Goal: Answer question/provide support

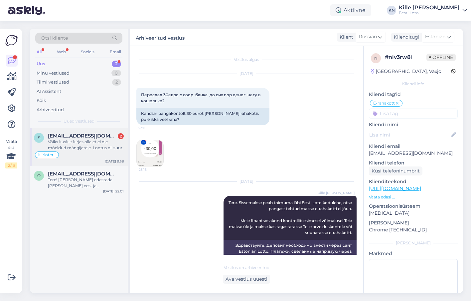
click at [85, 163] on div "s [EMAIL_ADDRESS][DOMAIN_NAME] 2 Võiks kuskilt kirjas olla et ei ole mõeldud mä…" at bounding box center [79, 147] width 98 height 38
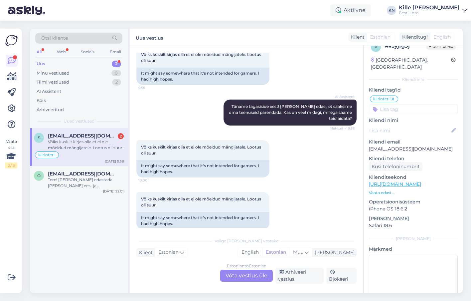
scroll to position [294, 0]
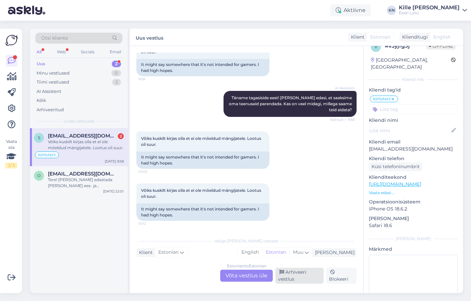
click at [296, 279] on div "Arhiveeri vestlus" at bounding box center [300, 276] width 48 height 16
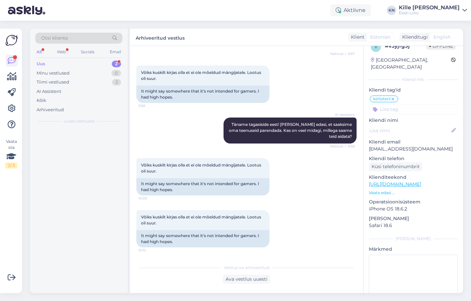
scroll to position [267, 0]
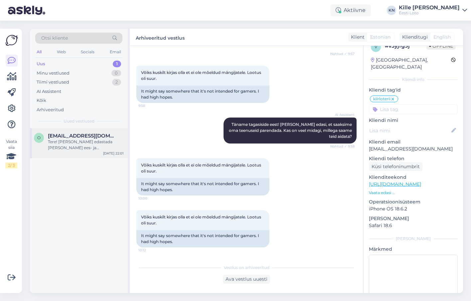
click at [86, 147] on div "Tere! [PERSON_NAME] edastada [PERSON_NAME] ees- ja perekonnanimi, isikukood, pa…" at bounding box center [86, 145] width 76 height 12
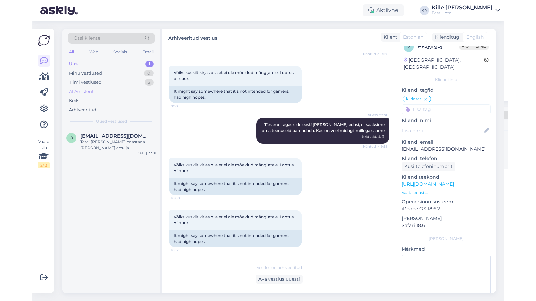
scroll to position [5, 0]
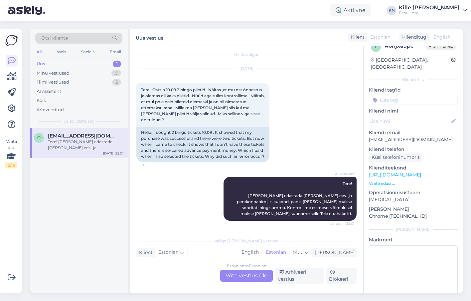
click at [397, 136] on p "[EMAIL_ADDRESS][DOMAIN_NAME]" at bounding box center [413, 139] width 89 height 7
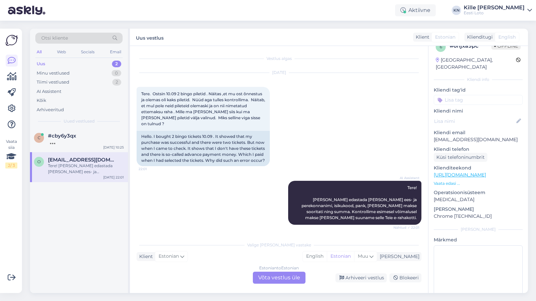
scroll to position [1, 0]
click at [76, 145] on div at bounding box center [86, 142] width 76 height 6
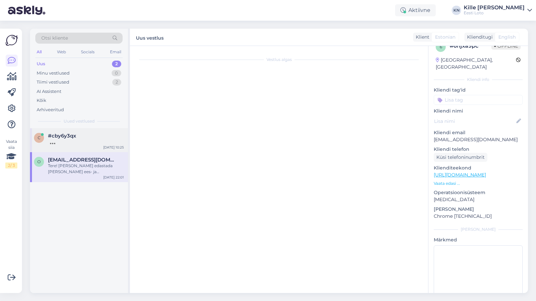
scroll to position [0, 0]
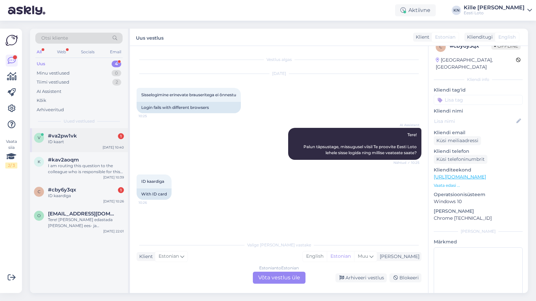
click at [98, 146] on div "v #va2pw1vk 1 ID kaart Sep 18 10:40" at bounding box center [79, 140] width 98 height 24
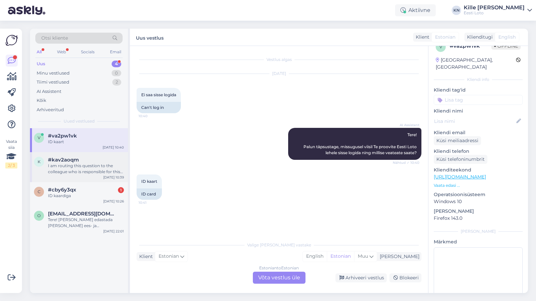
click at [90, 172] on div "I am routing this question to the colleague who is responsible for this topic. …" at bounding box center [86, 169] width 76 height 12
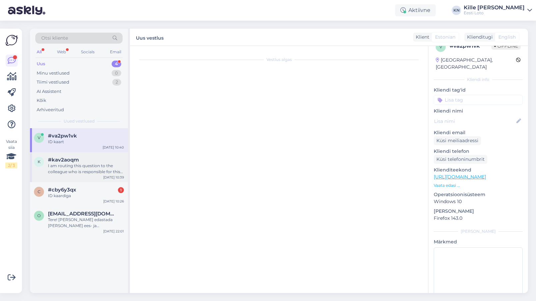
scroll to position [57, 0]
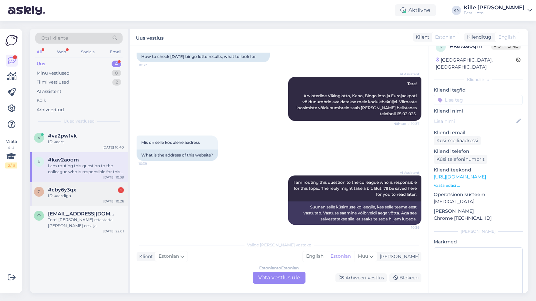
click at [85, 191] on div "#cby6y3qx 1" at bounding box center [86, 190] width 76 height 6
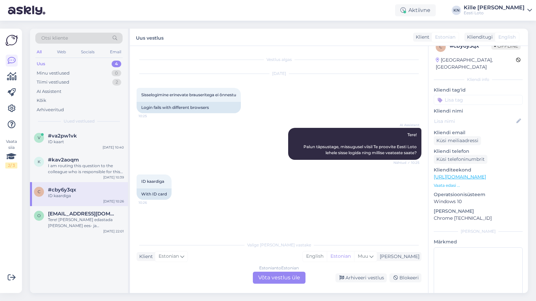
scroll to position [0, 0]
click at [86, 143] on div "ID kaart" at bounding box center [86, 142] width 76 height 6
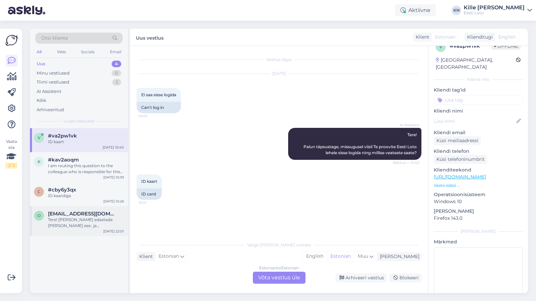
click at [57, 218] on div "Tere! [PERSON_NAME] edastada [PERSON_NAME] ees- ja perekonnanimi, isikukood, pa…" at bounding box center [86, 223] width 76 height 12
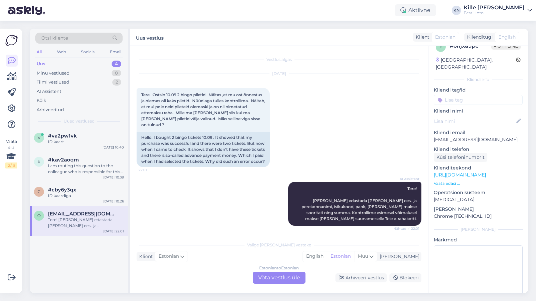
scroll to position [1, 0]
click at [73, 223] on div "Tere! [PERSON_NAME] edastada [PERSON_NAME] ees- ja perekonnanimi, isikukood, pa…" at bounding box center [86, 223] width 76 height 12
click at [41, 192] on div "c" at bounding box center [39, 192] width 10 height 10
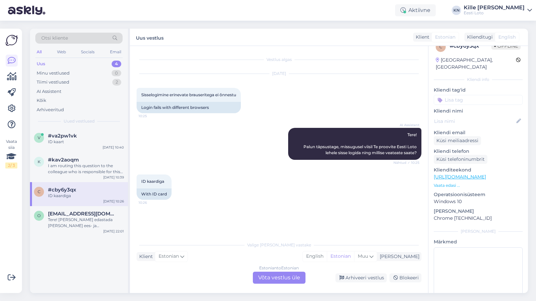
click at [273, 275] on div "Estonian to Estonian Võta vestlus üle" at bounding box center [279, 278] width 53 height 12
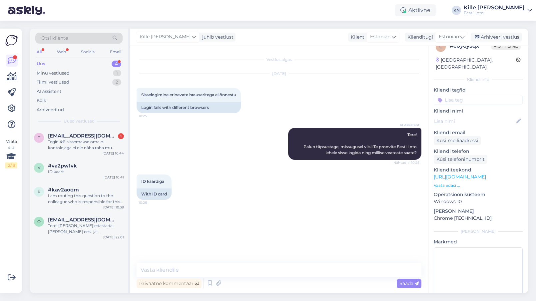
click at [231, 263] on div "Vestlus algas Sep 18 2025 Sisselogimine erinevate brauseritega ei õnnestu 10:25…" at bounding box center [279, 169] width 298 height 247
click at [231, 265] on textarea at bounding box center [279, 270] width 285 height 14
paste textarea "Hetkel meile teadaolevalt üldiseid tõrkeid ei esine sisselogimisel ID-kaardiga.…"
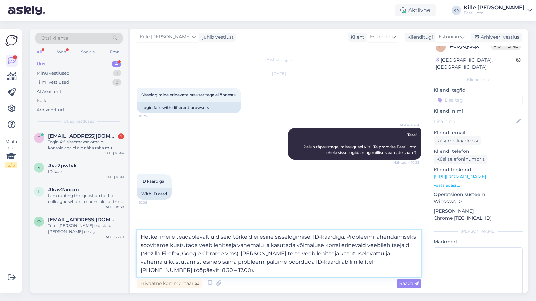
drag, startPoint x: 242, startPoint y: 253, endPoint x: 264, endPoint y: 245, distance: 23.2
click at [264, 245] on textarea "Hetkel meile teadaolevalt üldiseid tõrkeid ei esine sisselogimisel ID-kaardiga.…" at bounding box center [279, 253] width 285 height 47
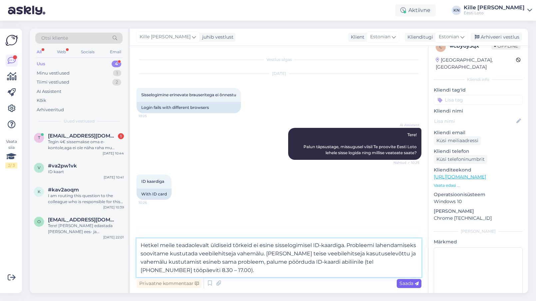
type textarea "Hetkel meile teadaolevalt üldiseid tõrkeid ei esine sisselogimisel ID-kaardiga.…"
click at [405, 284] on span "Saada" at bounding box center [408, 283] width 19 height 6
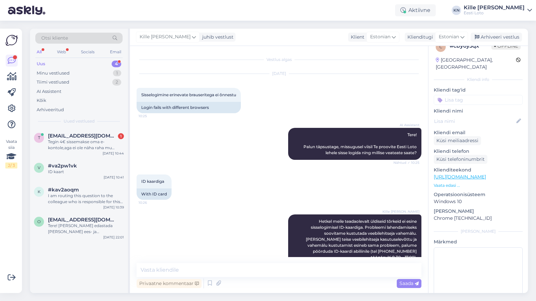
scroll to position [9, 0]
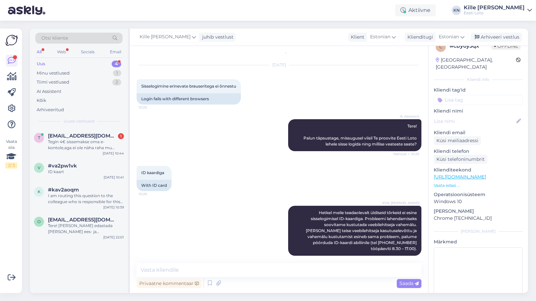
click at [454, 95] on input at bounding box center [478, 100] width 89 height 10
type input "id-"
click at [471, 116] on span "ID-kaart" at bounding box center [478, 118] width 17 height 4
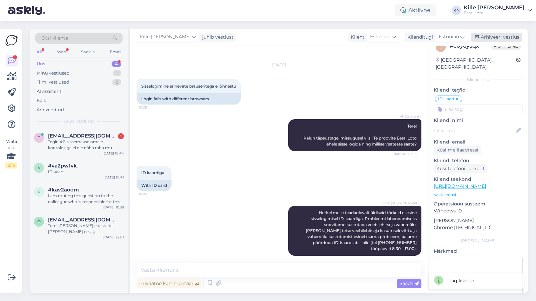
click at [471, 37] on div "Arhiveeri vestlus" at bounding box center [495, 37] width 51 height 9
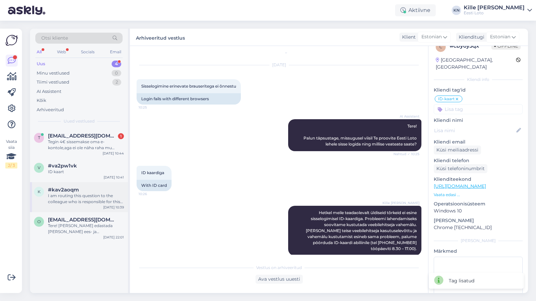
click at [88, 189] on div "#kav2aoqm" at bounding box center [86, 190] width 76 height 6
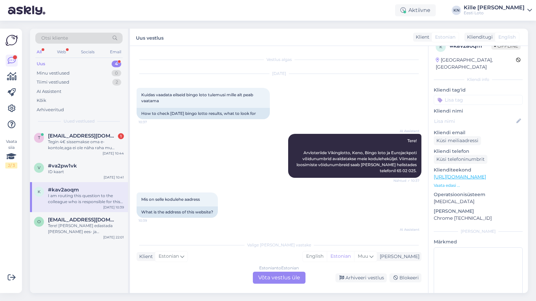
scroll to position [57, 0]
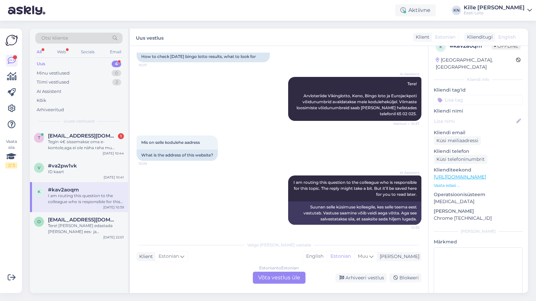
click at [267, 277] on div "Estonian to Estonian Võta vestlus üle" at bounding box center [279, 278] width 53 height 12
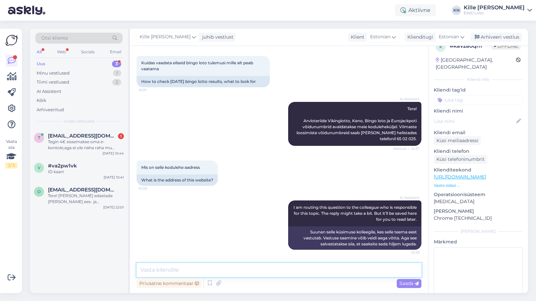
click at [226, 271] on textarea at bounding box center [279, 270] width 285 height 14
paste textarea "https://www.eestiloto.ee/et/results/"
type textarea "Tulemused leiate siit: https://www.eestiloto.ee/et/results/"
click at [405, 283] on span "Saada" at bounding box center [408, 283] width 19 height 6
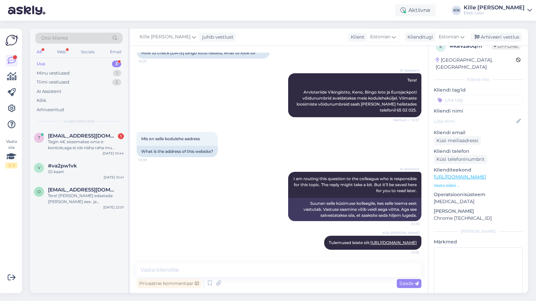
click at [467, 95] on input at bounding box center [478, 100] width 89 height 10
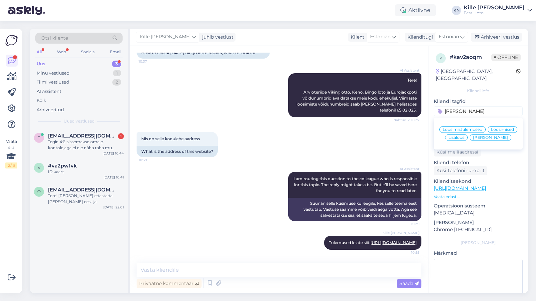
type input "loos"
click at [466, 128] on span "Loosimistulemused" at bounding box center [462, 130] width 40 height 4
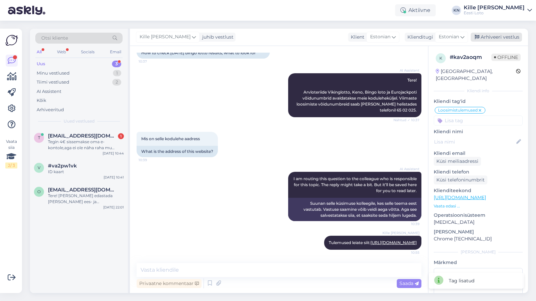
click at [471, 36] on div "Arhiveeri vestlus" at bounding box center [495, 37] width 51 height 9
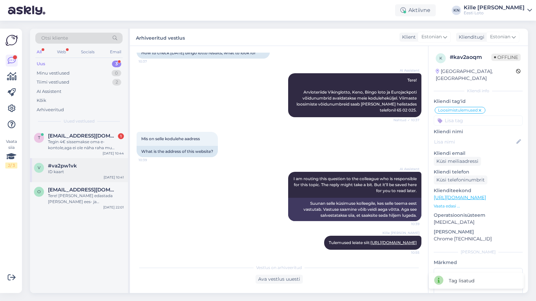
click at [64, 177] on div "v #va2pw1vk ID kaart Sep 18 10:41" at bounding box center [79, 170] width 98 height 24
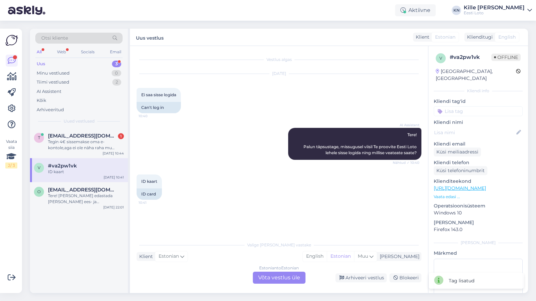
click at [270, 278] on div "Estonian to Estonian Võta vestlus üle" at bounding box center [279, 278] width 53 height 12
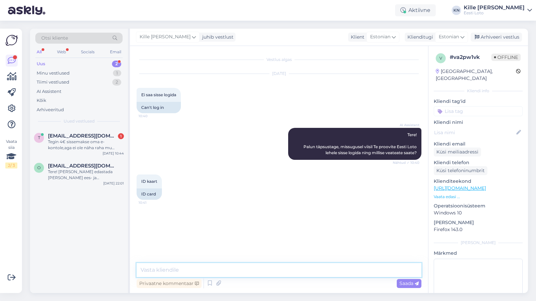
click at [223, 268] on textarea at bounding box center [279, 270] width 285 height 14
paste textarea "https://www.eestiloto.ee/et/results/"
type textarea "https://www.eestiloto.ee/et/results/"
drag, startPoint x: 247, startPoint y: 269, endPoint x: 52, endPoint y: 258, distance: 195.4
click at [137, 263] on textarea "https://www.eestiloto.ee/et/results/" at bounding box center [279, 270] width 285 height 14
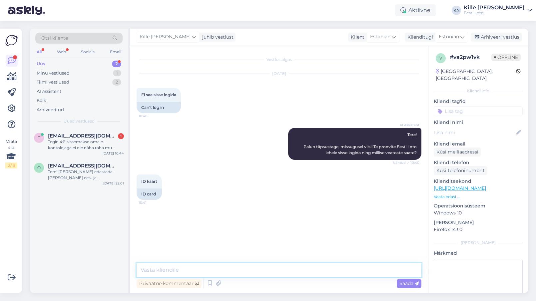
click at [223, 274] on textarea at bounding box center [279, 270] width 285 height 14
paste textarea "Hetkel meile teadaolevalt üldiseid tõrkeid ei esine sisselogimisel ID-kaardiga.…"
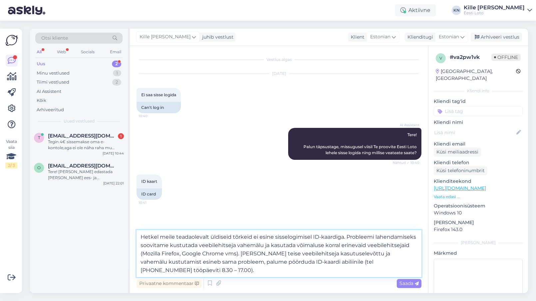
drag, startPoint x: 246, startPoint y: 268, endPoint x: 242, endPoint y: 252, distance: 16.2
click at [242, 252] on textarea "Hetkel meile teadaolevalt üldiseid tõrkeid ei esine sisselogimisel ID-kaardiga.…" at bounding box center [279, 253] width 285 height 47
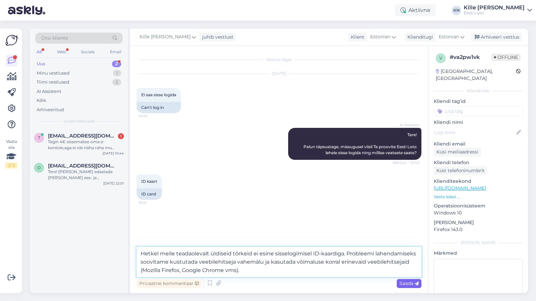
type textarea "Hetkel meile teadaolevalt üldiseid tõrkeid ei esine sisselogimisel ID-kaardiga.…"
click at [398, 284] on div "Saada" at bounding box center [409, 283] width 25 height 9
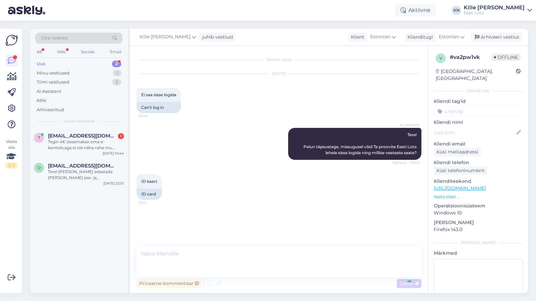
scroll to position [3, 0]
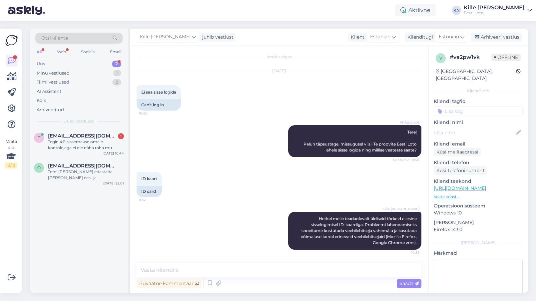
click at [469, 106] on input at bounding box center [478, 111] width 89 height 10
type input "id-k"
click at [471, 126] on div "ID-kaart" at bounding box center [477, 129] width 23 height 7
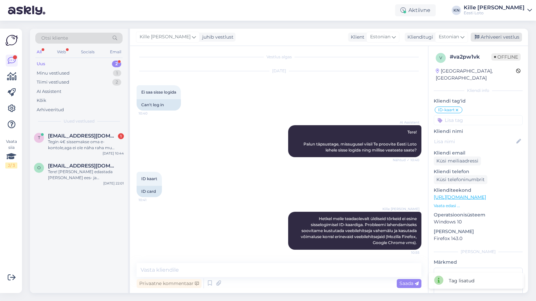
click at [471, 38] on div "Arhiveeri vestlus" at bounding box center [495, 37] width 51 height 9
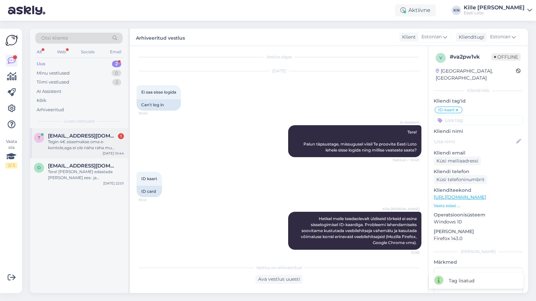
click at [79, 143] on div "Tegin 4€ sissemakse oma e-kontole,aga ei ole näha raha mu kontol!" at bounding box center [86, 145] width 76 height 12
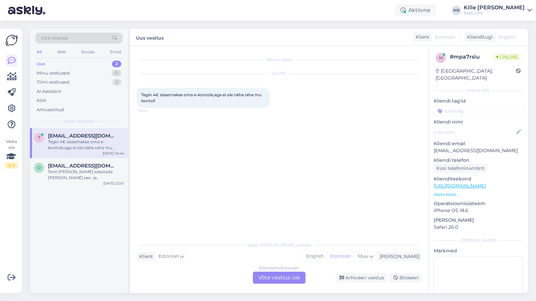
click at [471, 147] on p "taunoe30@gmail.com" at bounding box center [478, 150] width 89 height 7
click at [288, 274] on div "Estonian to Estonian Võta vestlus üle" at bounding box center [279, 278] width 53 height 12
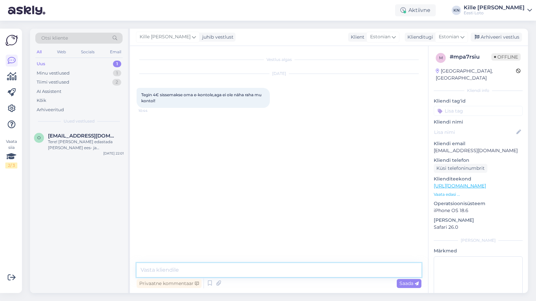
click at [274, 270] on textarea at bounding box center [279, 270] width 285 height 14
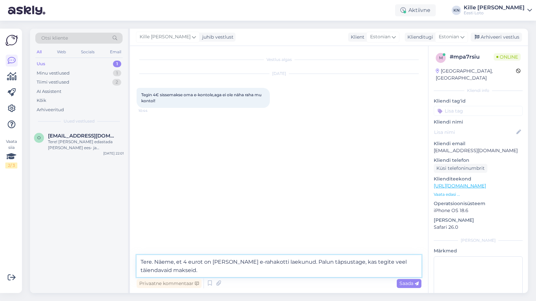
click at [277, 270] on textarea "Tere. Näeme, et 4 eurot on täna Teie e-rahakotti laekunud. Palun täpsustage, ka…" at bounding box center [279, 266] width 285 height 22
type textarea "Tere. Näeme, et 4 eurot on täna Teie e-rahakotti laekunud. Palun täpsustage, ka…"
click at [404, 281] on span "Saada" at bounding box center [408, 283] width 19 height 6
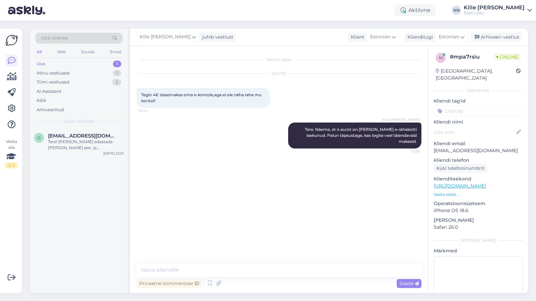
click at [468, 106] on input at bounding box center [478, 111] width 89 height 10
type input "e-r"
click at [470, 127] on span "E-rahakott" at bounding box center [471, 129] width 22 height 4
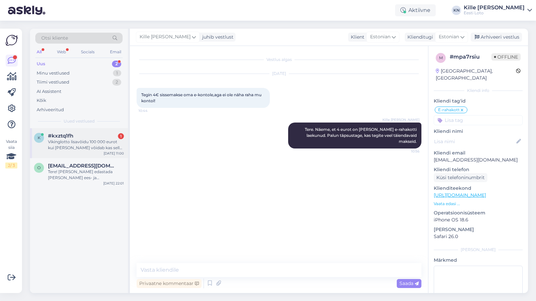
click at [78, 147] on div "Vikinglotto lisavõidu 100 000 eurot kui minu pilet võidab kas selle kohta tuleb…" at bounding box center [86, 145] width 76 height 12
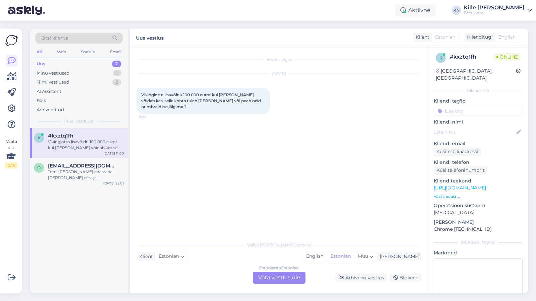
click at [268, 280] on div "Estonian to Estonian Võta vestlus üle" at bounding box center [279, 278] width 53 height 12
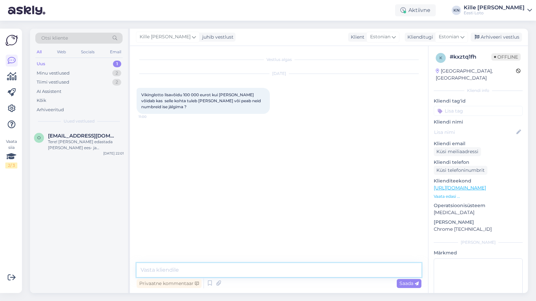
click at [214, 274] on textarea at bounding box center [279, 270] width 285 height 14
paste textarea "Lisaloosi võitjatega võtab Eesti Loto ühendust hiljemalt 5 tööpäeva jooksul pär…"
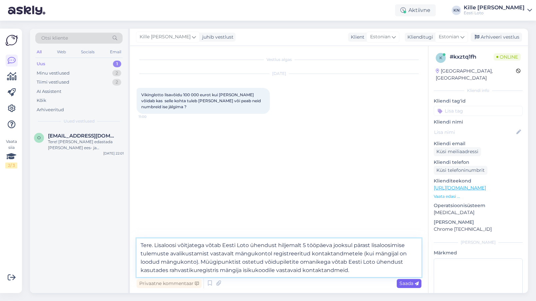
type textarea "Tere. Lisaloosi võitjatega võtab Eesti Loto ühendust hiljemalt 5 tööpäeva jooks…"
click at [399, 283] on span "Saada" at bounding box center [408, 283] width 19 height 6
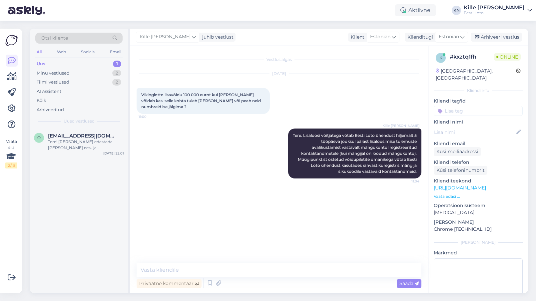
click at [461, 106] on input at bounding box center [478, 111] width 89 height 10
type input "lisa"
click at [464, 125] on div "Lisaloos keno lisaloos" at bounding box center [478, 129] width 89 height 19
click at [464, 125] on div "Lisaloos" at bounding box center [456, 128] width 23 height 7
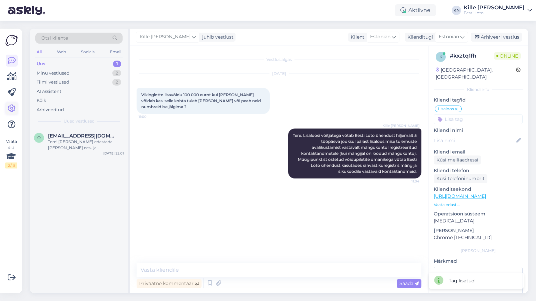
click at [11, 115] on link at bounding box center [12, 109] width 12 height 12
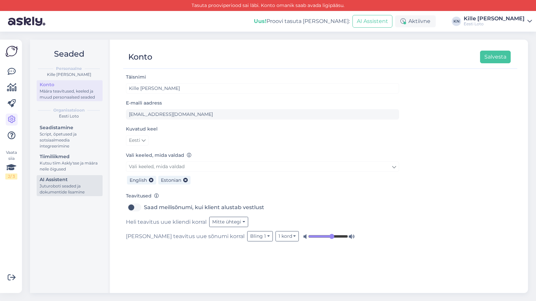
click at [64, 193] on div "Juturoboti seaded ja dokumentide lisamine" at bounding box center [70, 189] width 60 height 12
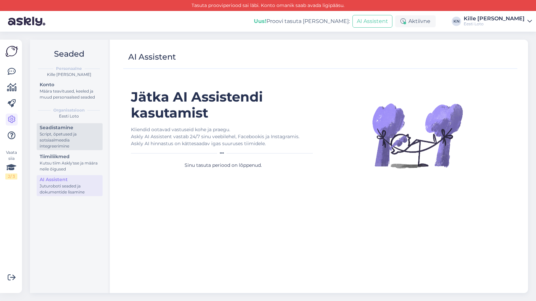
click at [58, 140] on div "Script, õpetused ja sotsiaalmeedia integreerimine" at bounding box center [70, 140] width 60 height 18
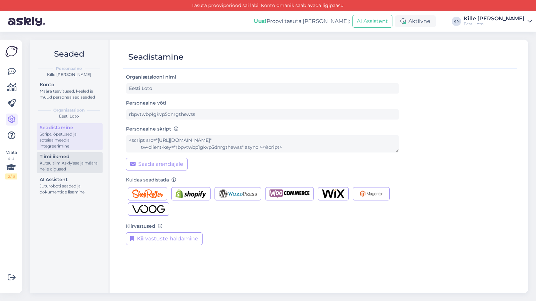
click at [60, 157] on div "Tiimiliikmed" at bounding box center [70, 156] width 60 height 7
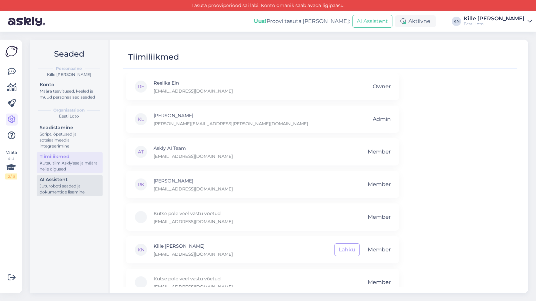
click at [60, 181] on div "AI Assistent" at bounding box center [70, 179] width 60 height 7
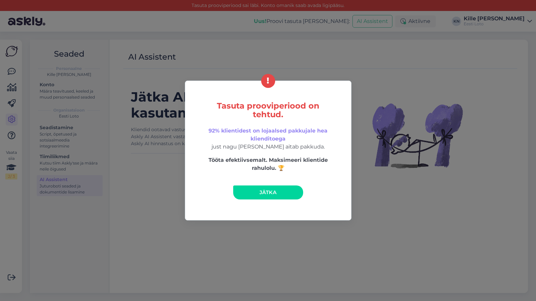
click at [253, 197] on link "Jätka" at bounding box center [268, 192] width 70 height 14
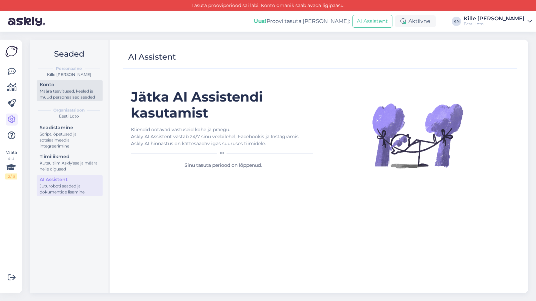
click at [82, 92] on div "Määra teavitused, keeled ja muud personaalsed seaded" at bounding box center [70, 94] width 60 height 12
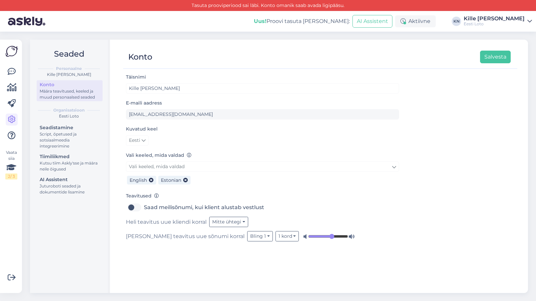
click at [72, 122] on div "Organisatsioon Eesti Loto Seadistamine Script, õpetused ja sotsiaalmeedia integ…" at bounding box center [68, 152] width 67 height 92
click at [69, 127] on div "Seadistamine" at bounding box center [70, 127] width 60 height 7
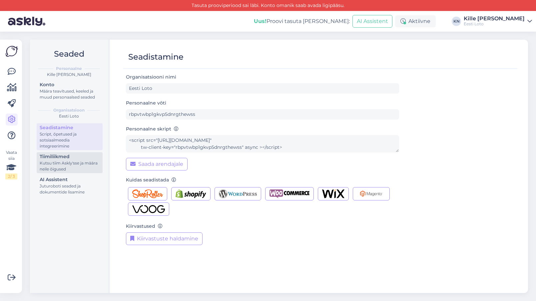
click at [59, 159] on div "Tiimiliikmed" at bounding box center [70, 156] width 60 height 7
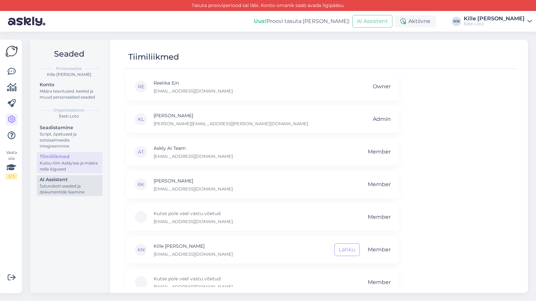
click at [66, 181] on div "AI Assistent" at bounding box center [70, 179] width 60 height 7
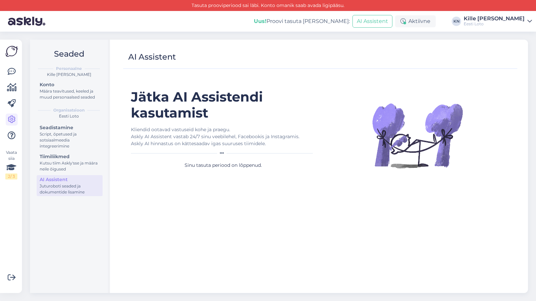
click at [52, 190] on div "Juturoboti seaded ja dokumentide lisamine" at bounding box center [70, 189] width 60 height 12
click at [204, 138] on div "Kliendid ootavad vastuseid kohe ja praegu. Askly AI Assistent vastab 24/7 sinu …" at bounding box center [223, 136] width 184 height 21
click at [86, 93] on div "Määra teavitused, keeled ja muud personaalsed seaded" at bounding box center [70, 94] width 60 height 12
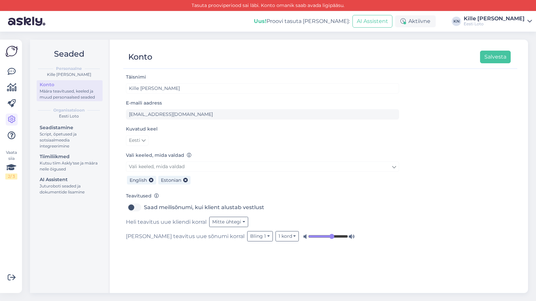
click at [68, 120] on div "Organisatsioon Eesti Loto" at bounding box center [68, 113] width 67 height 15
click at [67, 131] on div "Seadistamine" at bounding box center [70, 127] width 60 height 7
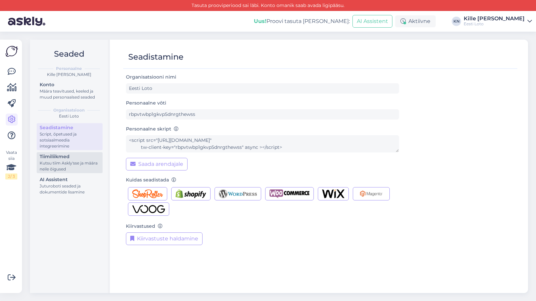
click at [64, 161] on div "Kutsu tiim Askly'sse ja määra neile õigused" at bounding box center [70, 166] width 60 height 12
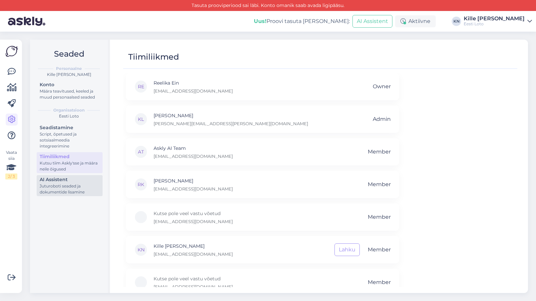
click at [66, 183] on div "AI Assistent" at bounding box center [70, 179] width 60 height 7
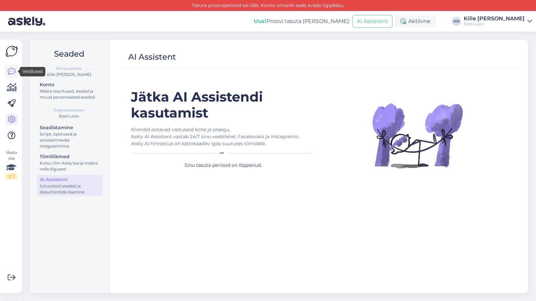
click at [11, 73] on icon at bounding box center [12, 72] width 8 height 8
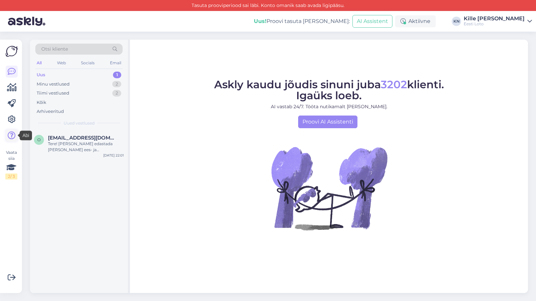
click at [11, 132] on icon at bounding box center [12, 136] width 8 height 8
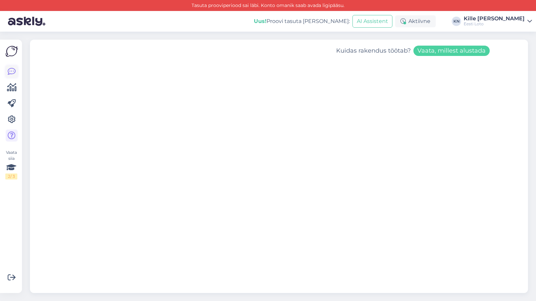
click at [11, 75] on icon at bounding box center [12, 72] width 8 height 8
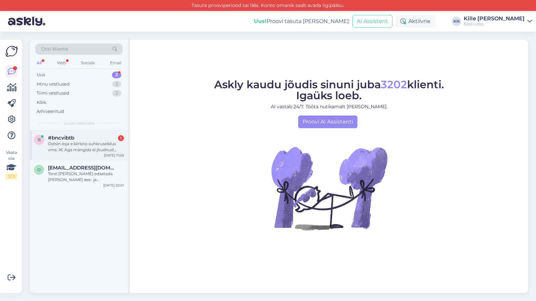
click at [85, 140] on div "#bncvibtb 1" at bounding box center [86, 138] width 76 height 6
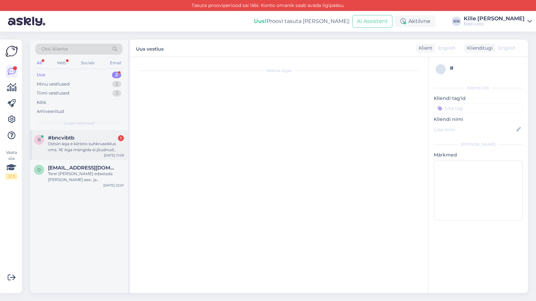
scroll to position [153, 0]
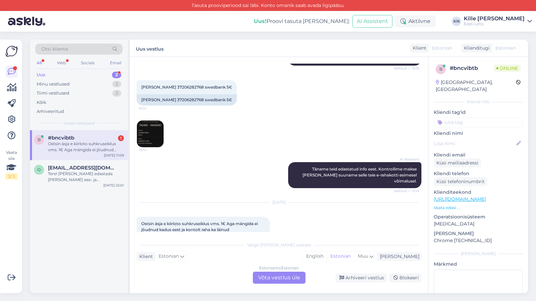
click at [273, 280] on div "Estonian to Estonian Võta vestlus üle" at bounding box center [279, 278] width 53 height 12
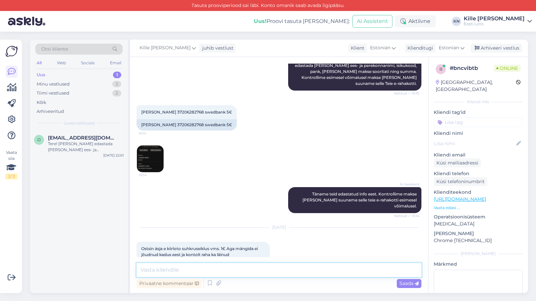
drag, startPoint x: 255, startPoint y: 267, endPoint x: 250, endPoint y: 271, distance: 6.3
click at [255, 267] on textarea at bounding box center [279, 270] width 285 height 14
click at [234, 270] on textarea at bounding box center [279, 270] width 285 height 14
paste textarea "Tõrkega piletit on võimalik uuesti läbi mängida, valides Minu piletid – e-kiirl…"
type textarea "Tere. Tõrkega piletit on võimalik uuesti läbi mängida, valides Minu piletid – e…"
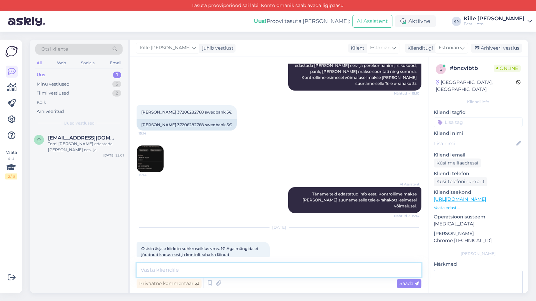
scroll to position [0, 0]
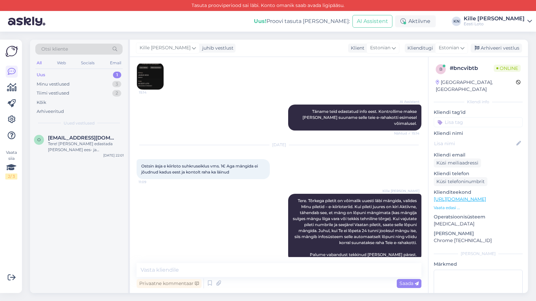
click at [471, 110] on div "Kliendi tag'id" at bounding box center [478, 118] width 89 height 18
click at [470, 117] on input at bounding box center [478, 122] width 89 height 10
type input "e-kiir"
click at [477, 139] on span "e-kiirloterii" at bounding box center [477, 141] width 21 height 4
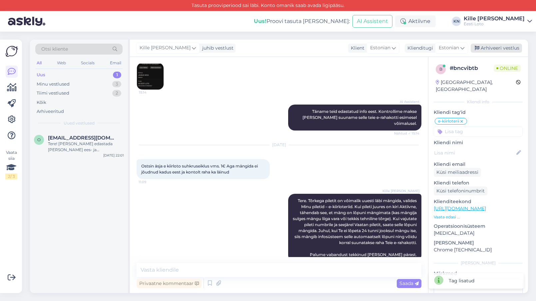
click at [502, 47] on div "Arhiveeri vestlus" at bounding box center [495, 48] width 51 height 9
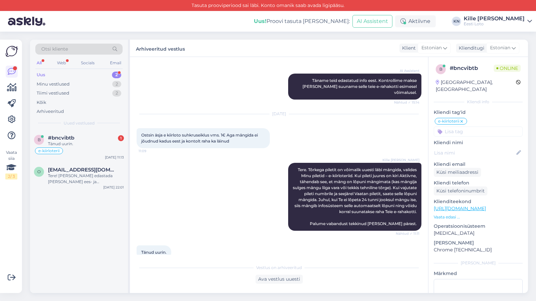
scroll to position [242, 0]
click at [81, 140] on div "#bncvibtb 1" at bounding box center [86, 138] width 76 height 6
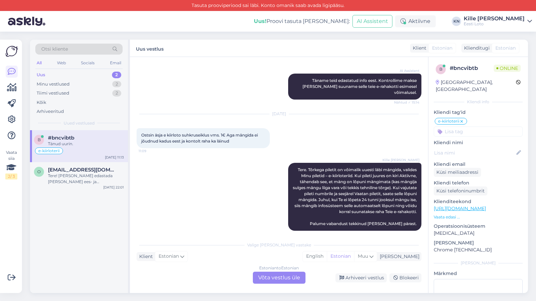
scroll to position [264, 0]
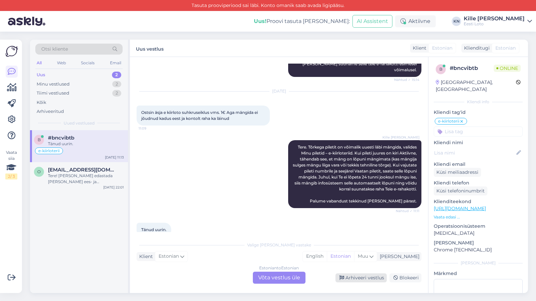
click at [369, 279] on div "Arhiveeri vestlus" at bounding box center [360, 277] width 51 height 9
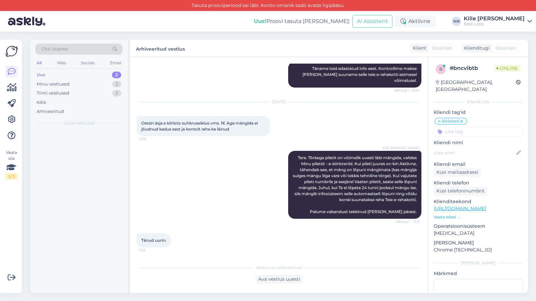
scroll to position [242, 0]
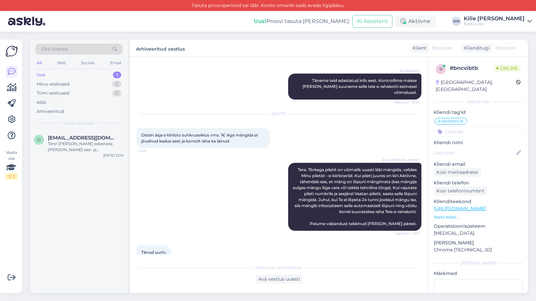
click at [79, 74] on div "Uus 1" at bounding box center [78, 74] width 87 height 9
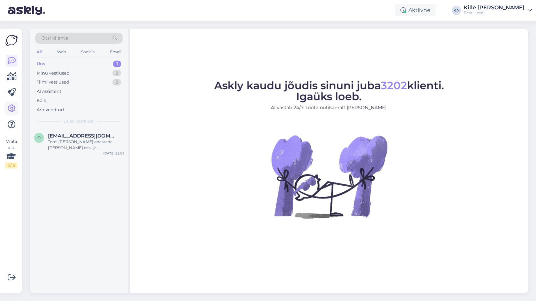
click at [11, 107] on icon at bounding box center [12, 109] width 8 height 8
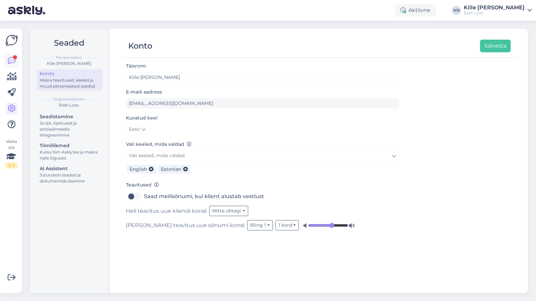
click at [15, 63] on icon at bounding box center [12, 61] width 8 height 8
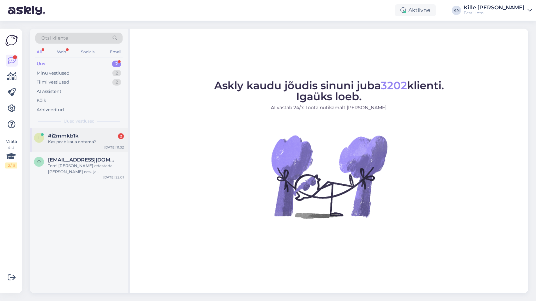
click at [80, 136] on div "#i2mmkb1k 2" at bounding box center [86, 136] width 76 height 6
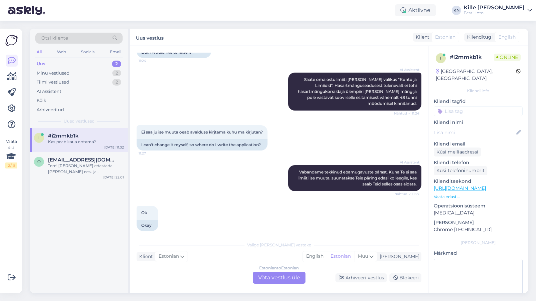
scroll to position [272, 0]
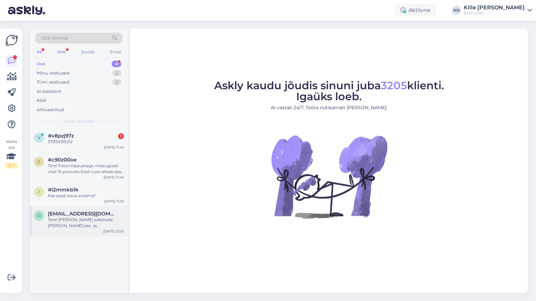
click at [59, 212] on span "[EMAIL_ADDRESS][DOMAIN_NAME]" at bounding box center [82, 214] width 69 height 6
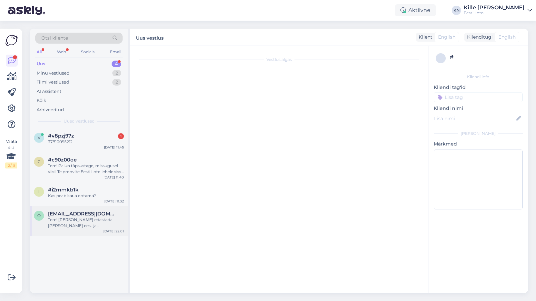
scroll to position [1, 0]
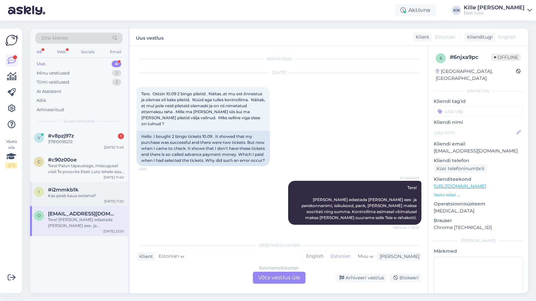
click at [47, 191] on div "i #i2mmkb1k Kas peab kaua ootama?" at bounding box center [79, 193] width 90 height 12
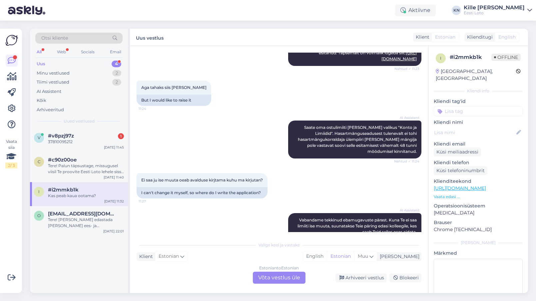
scroll to position [272, 0]
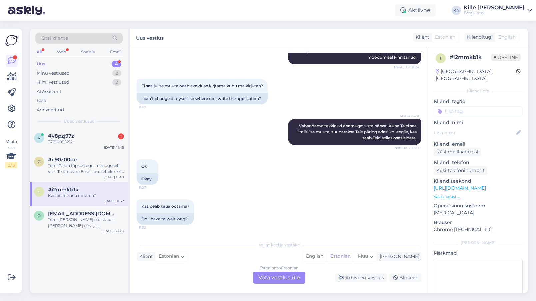
click at [266, 274] on div "Estonian to Estonian Võta vestlus üle" at bounding box center [279, 278] width 53 height 12
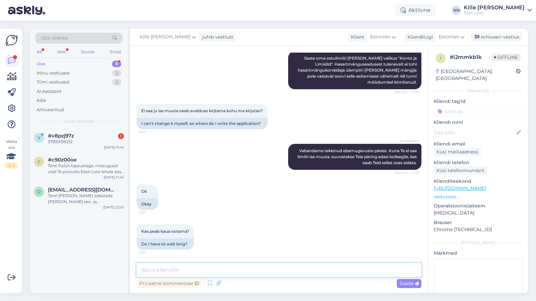
click at [186, 269] on textarea at bounding box center [279, 270] width 285 height 14
paste textarea "lo ipsumdo sitam consect adi 2894 elit, seddoe Temp incidid Utlab Etdolo magnaa…"
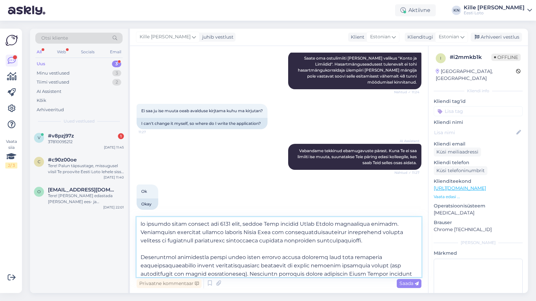
scroll to position [3, 0]
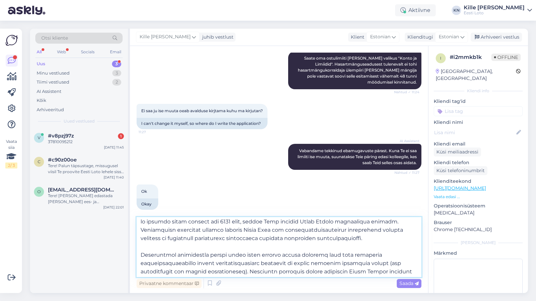
click at [141, 224] on textarea at bounding box center [279, 247] width 285 height 60
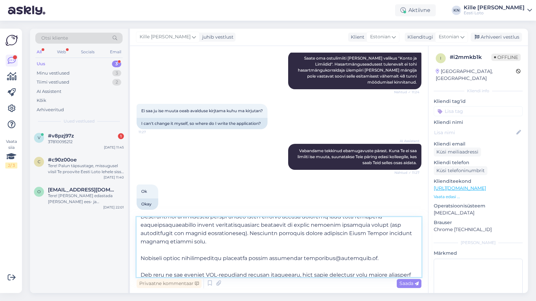
scroll to position [0, 0]
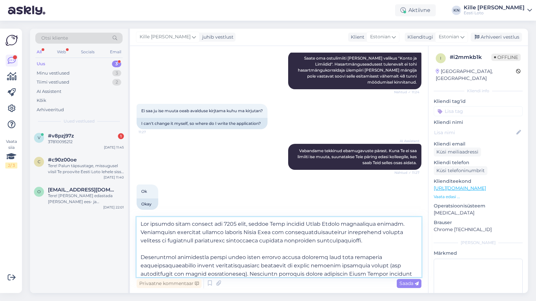
drag, startPoint x: 356, startPoint y: 271, endPoint x: 125, endPoint y: 256, distance: 230.9
click at [137, 256] on textarea at bounding box center [279, 247] width 285 height 60
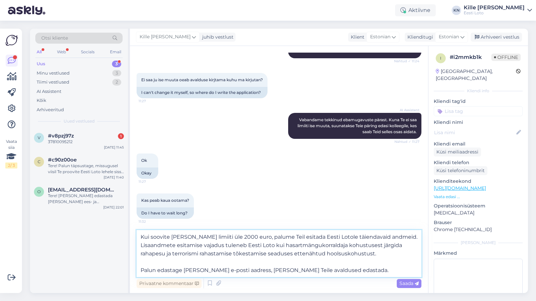
scroll to position [280, 0]
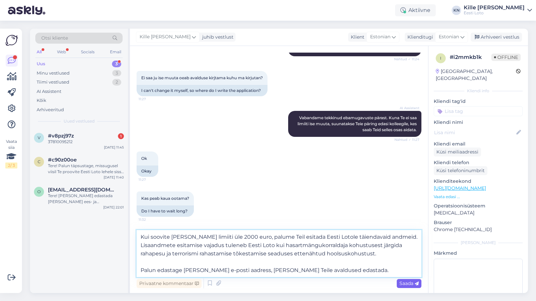
type textarea "Kui soovite [PERSON_NAME] limiiti üle 2000 euro, palume Teil esitada Eesti Loto…"
click at [410, 285] on span "Saada" at bounding box center [408, 283] width 19 height 6
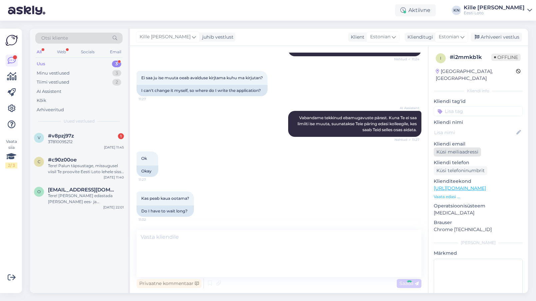
scroll to position [318, 0]
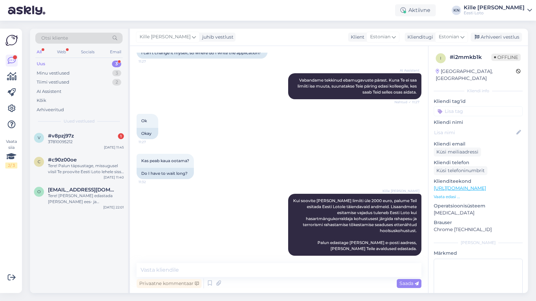
click at [478, 107] on input at bounding box center [478, 111] width 89 height 10
type input "lim"
click at [475, 136] on span "Limiidid" at bounding box center [478, 138] width 16 height 4
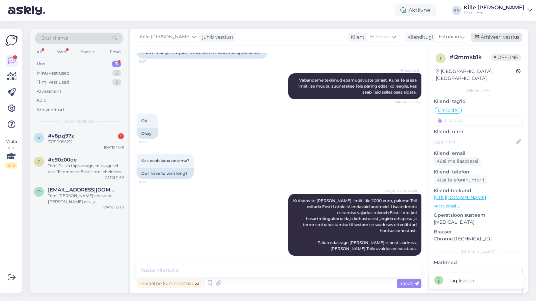
click at [495, 37] on div "Arhiveeri vestlus" at bounding box center [495, 37] width 51 height 9
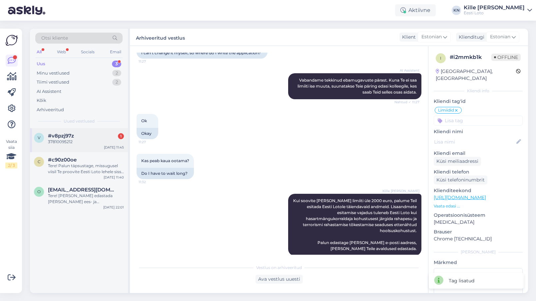
click at [88, 139] on div "37810095212" at bounding box center [86, 142] width 76 height 6
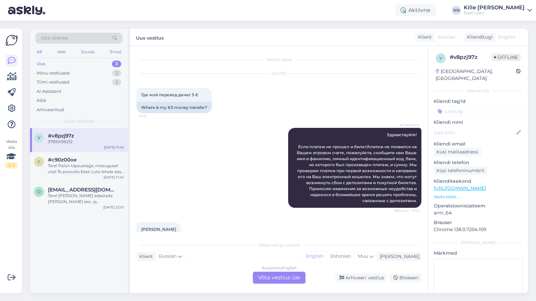
scroll to position [110, 0]
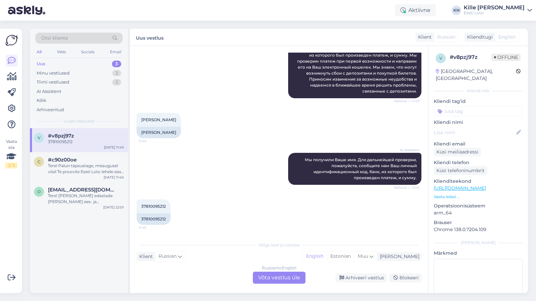
click at [283, 274] on div "Russian to English Võta vestlus üle" at bounding box center [279, 278] width 53 height 12
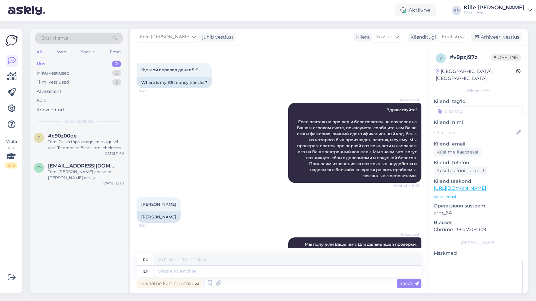
scroll to position [94, 0]
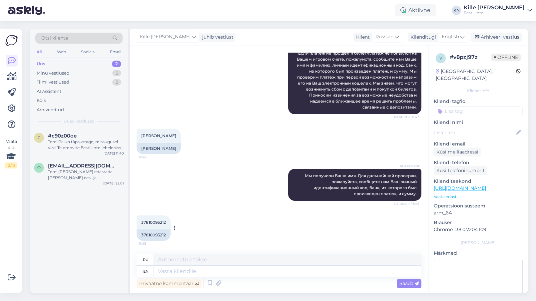
click at [150, 235] on div "37810095212" at bounding box center [154, 234] width 34 height 11
copy div "37810095212"
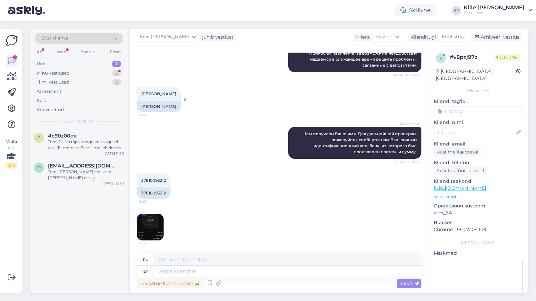
click at [159, 109] on div "[PERSON_NAME]" at bounding box center [159, 106] width 44 height 11
copy div "[PERSON_NAME]"
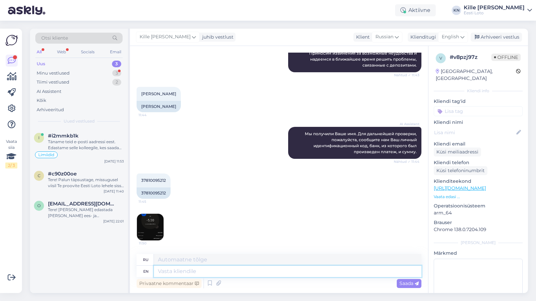
click at [187, 272] on textarea at bounding box center [287, 271] width 267 height 11
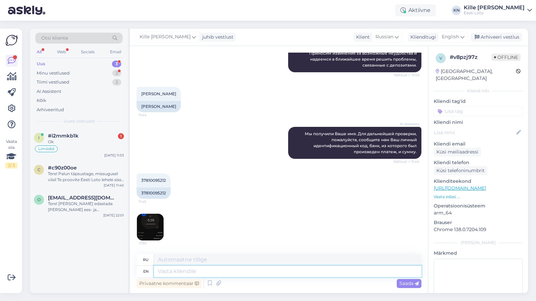
click at [168, 274] on textarea at bounding box center [287, 271] width 267 height 11
paste textarea "Kahjuks Teie sissemakse ebaõnnestus tehnilise [PERSON_NAME] tõttu. Kontrollisim…"
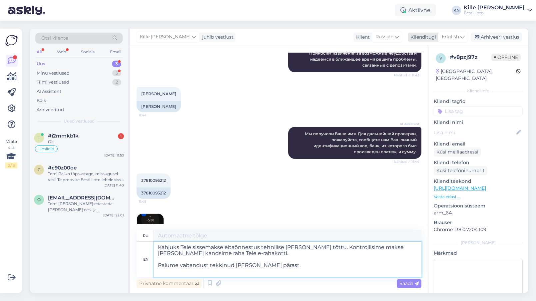
type textarea "Kahjuks Teie sissemakse ebaõnnestus tehnilise [PERSON_NAME] tõttu. Kontrollisim…"
click at [448, 39] on span "English" at bounding box center [449, 36] width 17 height 7
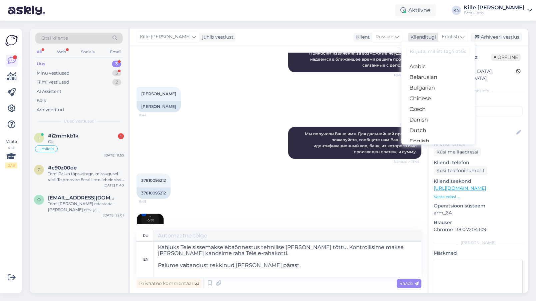
type textarea "Kahjuks Teie sissemakse ebaõnnestus tehnilise [PERSON_NAME] tõttu. Контролируйт…"
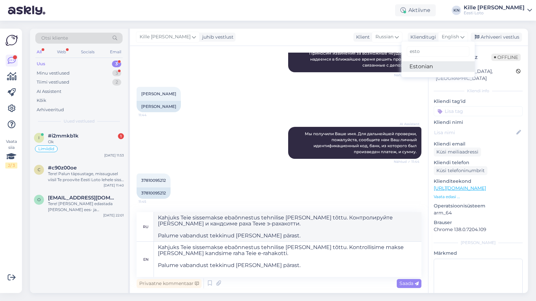
type input "esto"
click at [420, 69] on link "Estonian" at bounding box center [437, 66] width 73 height 11
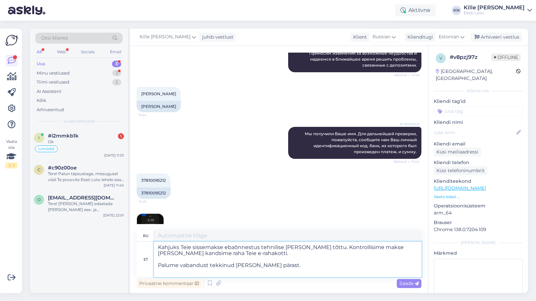
click at [284, 270] on textarea "Kahjuks Teie sissemakse ebaõnnestus tehnilise [PERSON_NAME] tõttu. Kontrollisim…" at bounding box center [287, 259] width 267 height 35
type textarea "К сожалению, ваш депозит не был зачислен из-за технической ошибки. Мы проверили…"
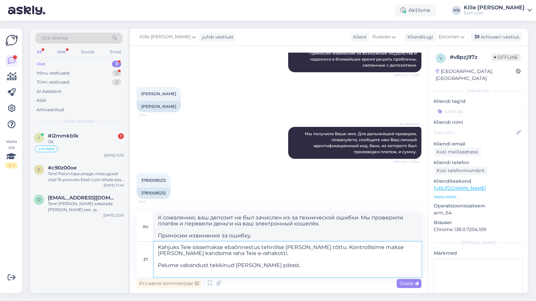
click at [303, 265] on textarea "Kahjuks Teie sissemakse ebaõnnestus tehnilise [PERSON_NAME] tõttu. Kontrollisim…" at bounding box center [287, 259] width 267 height 35
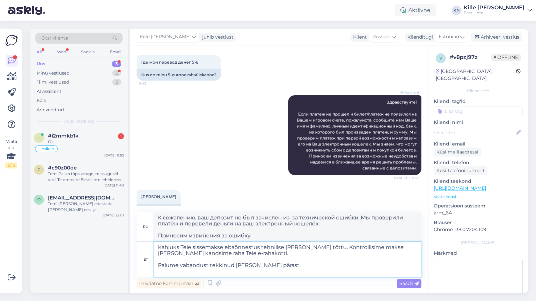
scroll to position [0, 0]
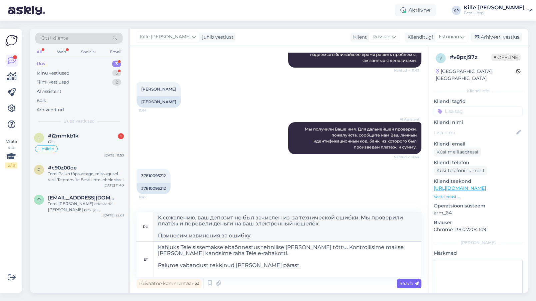
click at [405, 285] on span "Saada" at bounding box center [408, 283] width 19 height 6
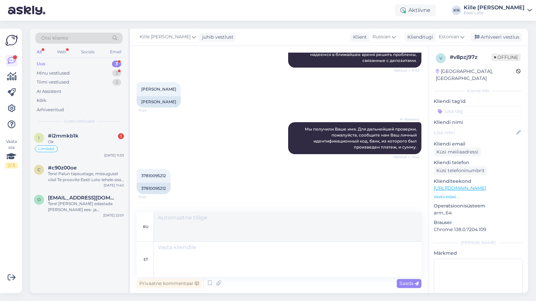
scroll to position [217, 0]
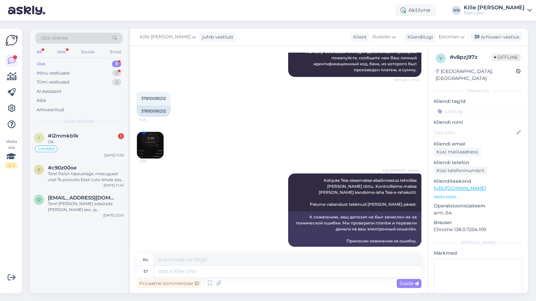
click at [464, 106] on input at bounding box center [478, 111] width 89 height 10
type input "e-r"
click at [469, 125] on div "E-rahakott e-r" at bounding box center [478, 128] width 89 height 19
click at [466, 126] on span "E-rahakott" at bounding box center [471, 128] width 22 height 4
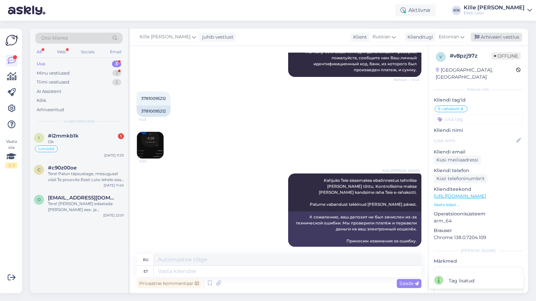
click at [499, 41] on div "Arhiveeri vestlus" at bounding box center [495, 37] width 51 height 9
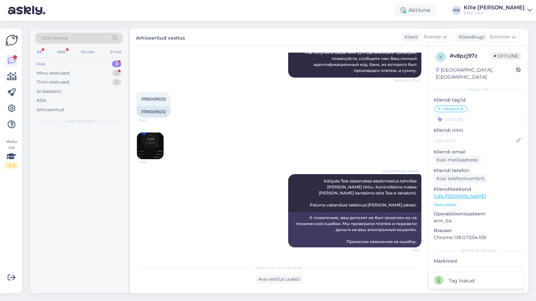
scroll to position [211, 0]
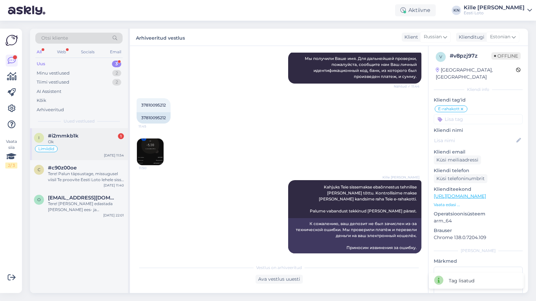
click at [84, 150] on div "Limiidid" at bounding box center [79, 149] width 90 height 8
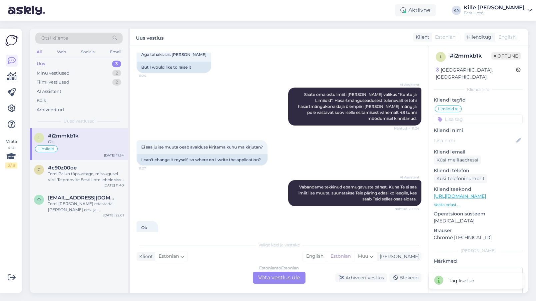
scroll to position [463, 0]
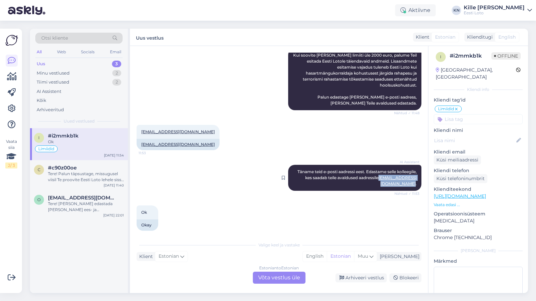
drag, startPoint x: 416, startPoint y: 178, endPoint x: 367, endPoint y: 177, distance: 49.0
click at [367, 177] on div "AI Assistent [PERSON_NAME] teid e-posti aadressi eest. Edastame selle kolleegil…" at bounding box center [354, 178] width 133 height 26
copy link "[EMAIL_ADDRESS][DOMAIN_NAME]"
click at [335, 169] on div "AI Assistent [PERSON_NAME] teid e-posti aadressi eest. Edastame selle kolleegil…" at bounding box center [354, 178] width 133 height 26
click at [366, 280] on div "Arhiveeri vestlus" at bounding box center [360, 277] width 51 height 9
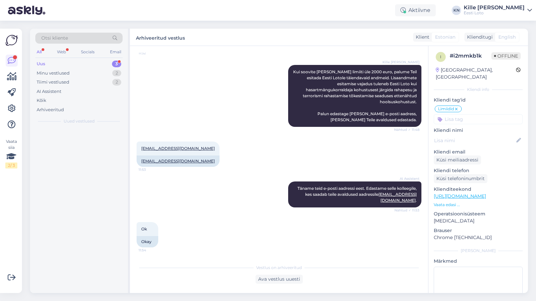
scroll to position [440, 0]
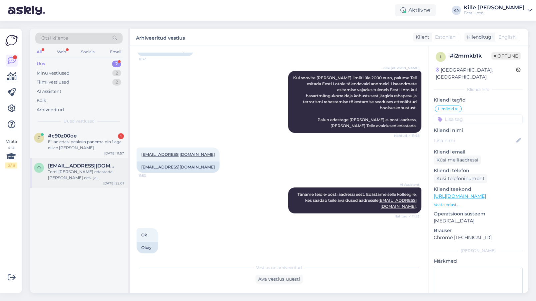
click at [98, 174] on div "Tere! [PERSON_NAME] edastada [PERSON_NAME] ees- ja perekonnanimi, isikukood, pa…" at bounding box center [86, 175] width 76 height 12
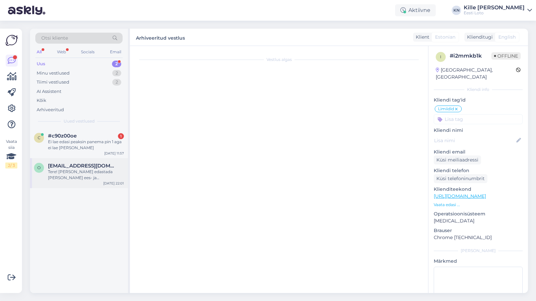
scroll to position [1, 0]
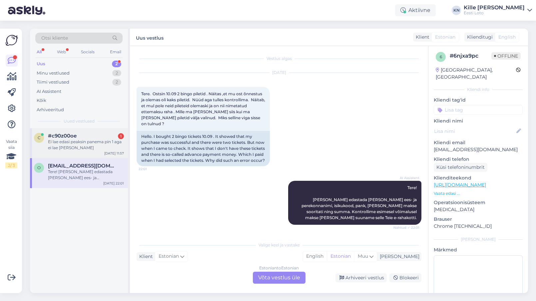
click at [86, 143] on div "Ei lae edasi peaksin panema pin 1 aga ei lae [PERSON_NAME]" at bounding box center [86, 145] width 76 height 12
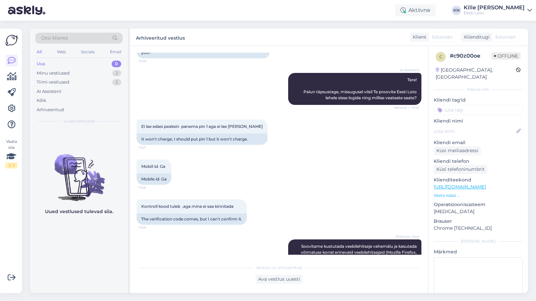
scroll to position [97, 0]
